Goal: Task Accomplishment & Management: Use online tool/utility

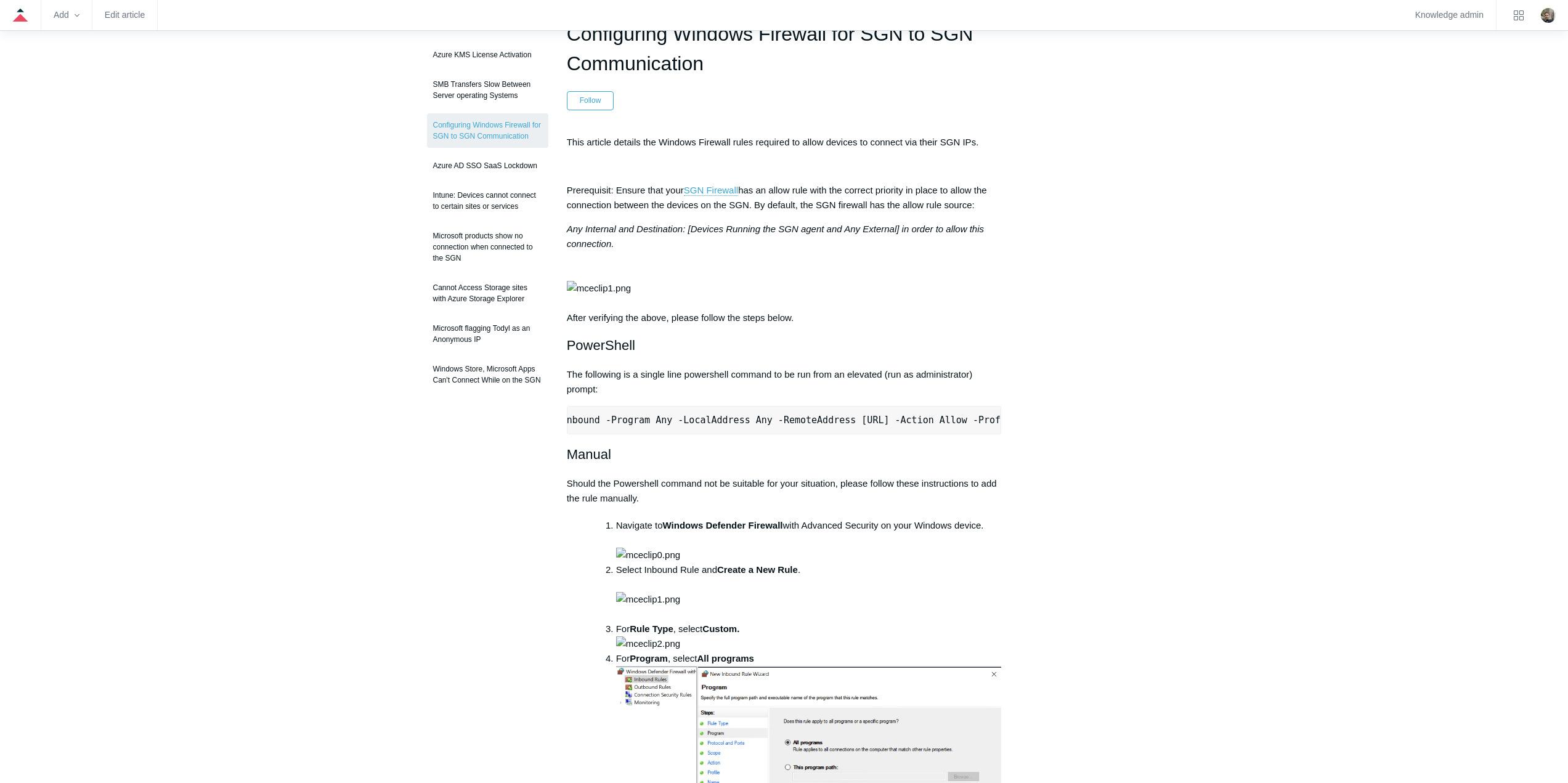
scroll to position [0, 387]
click at [937, 434] on pre "New-NetFirewallRule -DisplayName "Todyl SGN Network" -Direction Inbound -Progra…" at bounding box center [784, 420] width 435 height 28
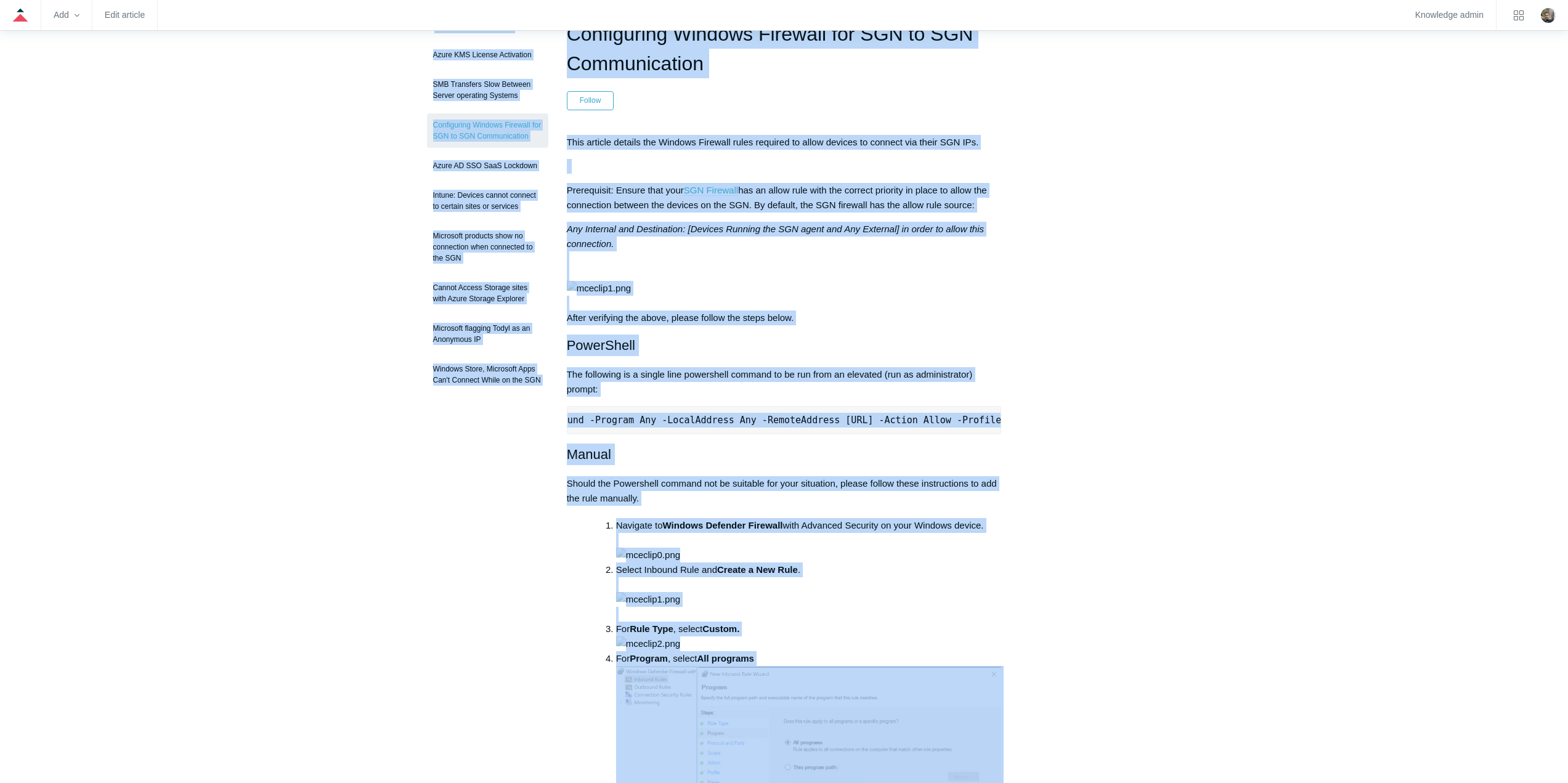
drag, startPoint x: 835, startPoint y: 525, endPoint x: 894, endPoint y: 518, distance: 59.4
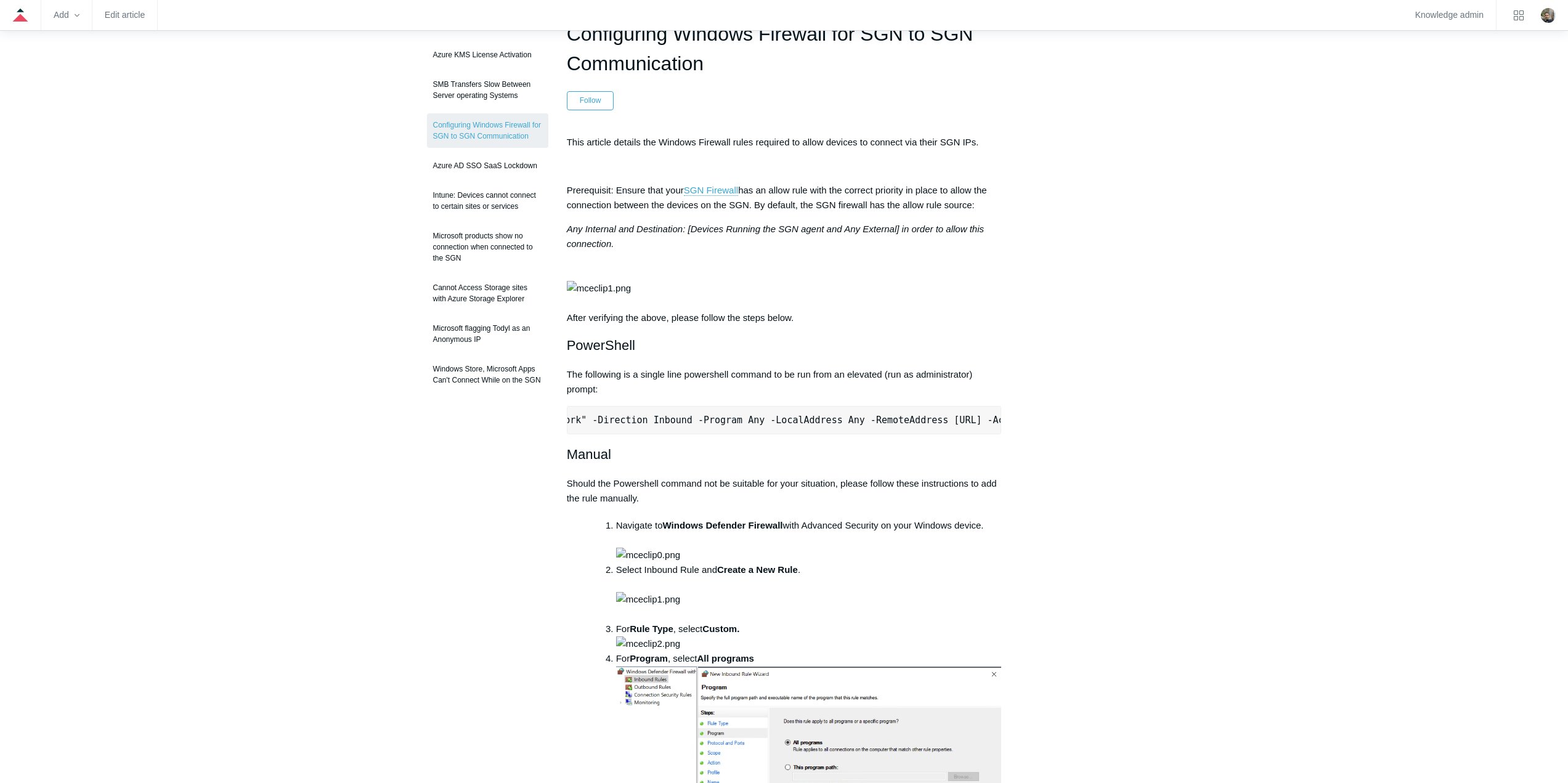
scroll to position [0, 0]
drag, startPoint x: 993, startPoint y: 466, endPoint x: 577, endPoint y: 470, distance: 416.0
click at [577, 434] on pre "New-NetFirewallRule -DisplayName "Todyl SGN Network" -Direction Inbound -Progra…" at bounding box center [784, 420] width 435 height 28
copy pre "New-NetFirewallRule -DisplayName "Todyl SGN Network" -Direction Inbound -Progra…"
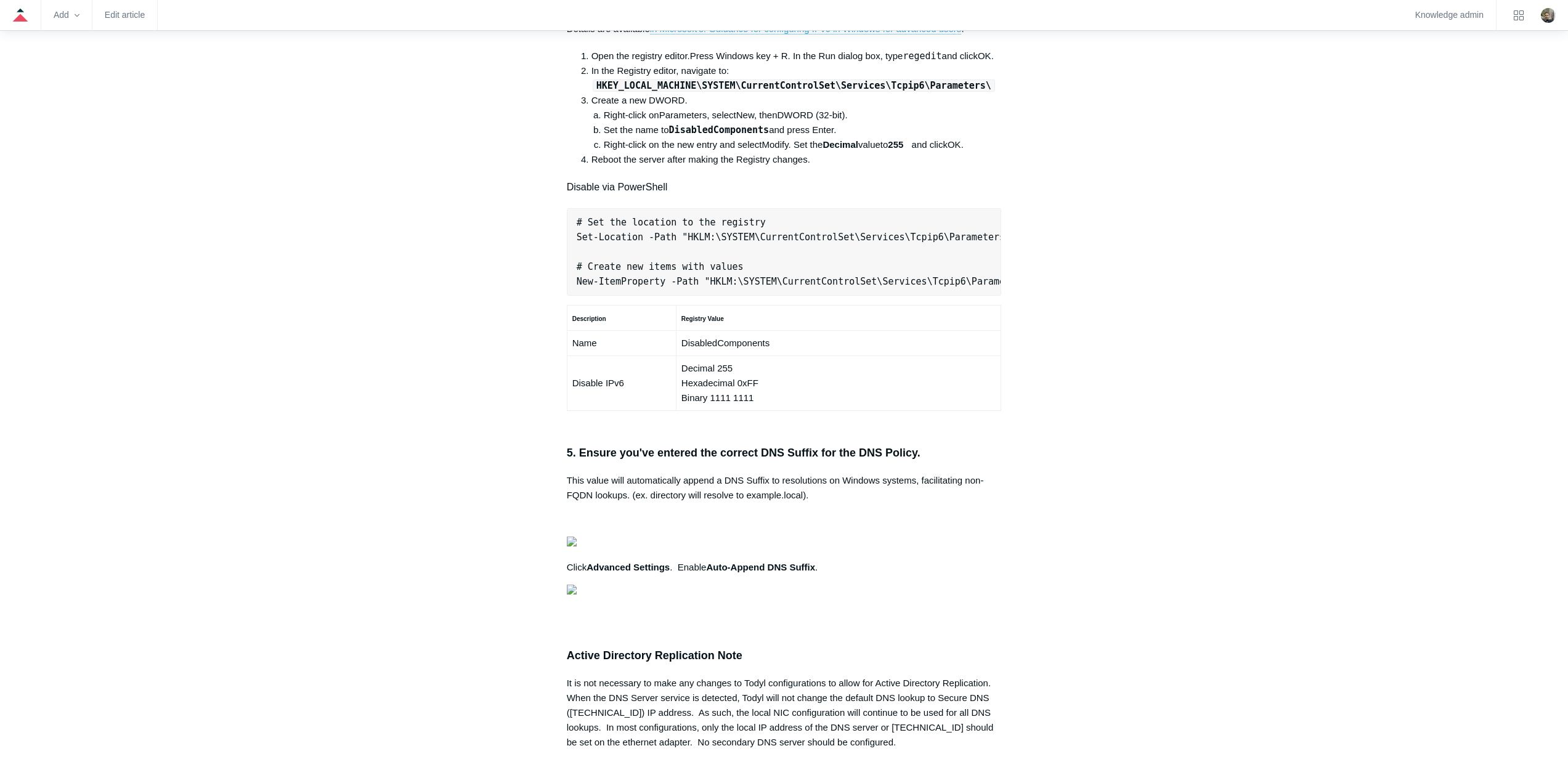
scroll to position [0, 98]
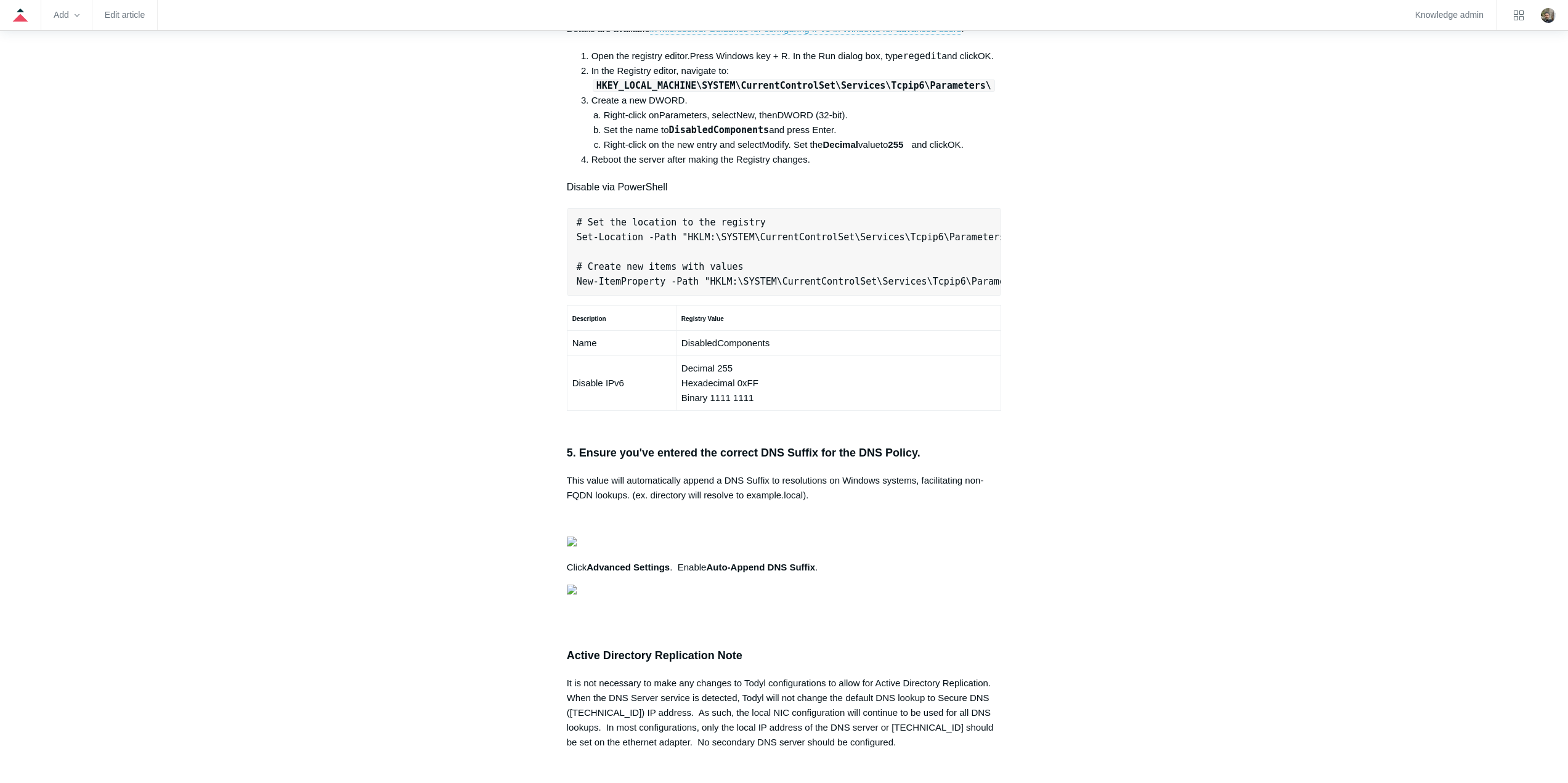
scroll to position [0, 0]
drag, startPoint x: 993, startPoint y: 445, endPoint x: 576, endPoint y: 451, distance: 417.0
copy pre "New-NetFirewallRule -DisplayName "Todyl SGN Network" -Direction Inbound -Progra…"
